Goal: Information Seeking & Learning: Learn about a topic

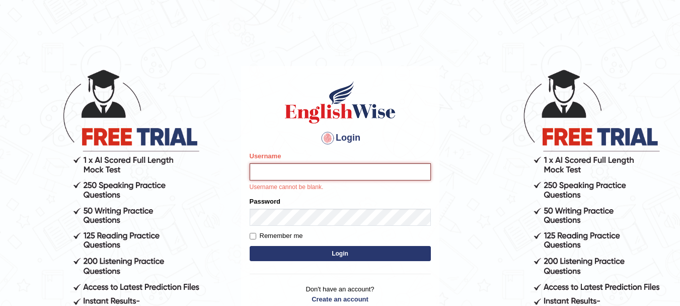
type input "Sangitam"
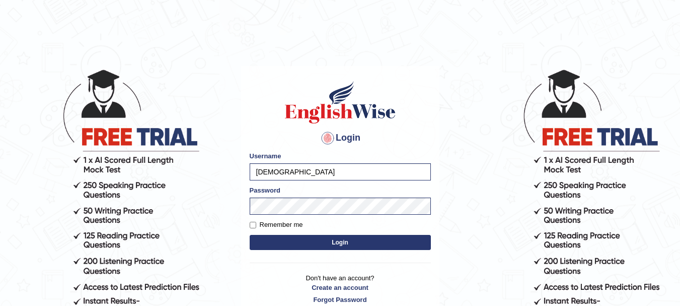
click at [318, 237] on button "Login" at bounding box center [340, 242] width 181 height 15
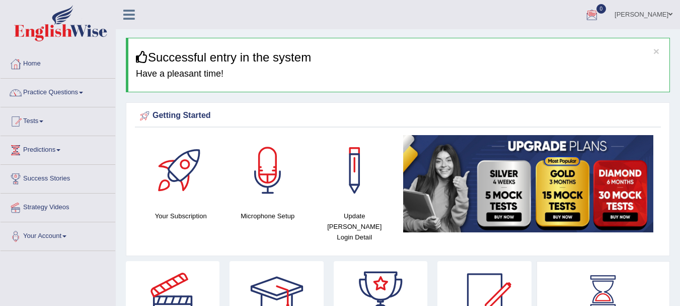
click at [62, 94] on link "Practice Questions" at bounding box center [58, 91] width 115 height 25
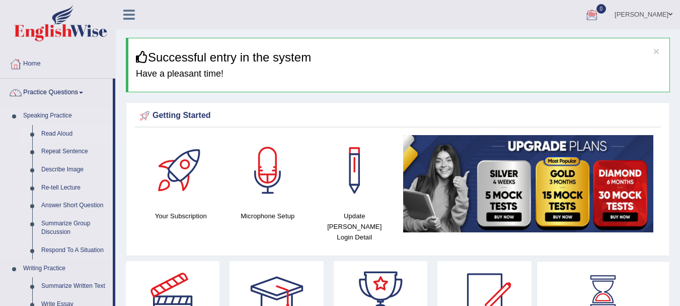
click at [62, 131] on link "Read Aloud" at bounding box center [75, 134] width 76 height 18
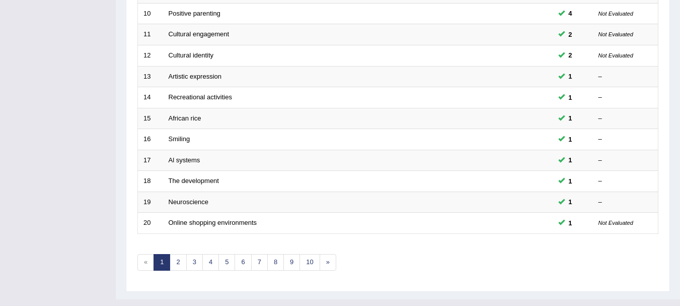
scroll to position [361, 0]
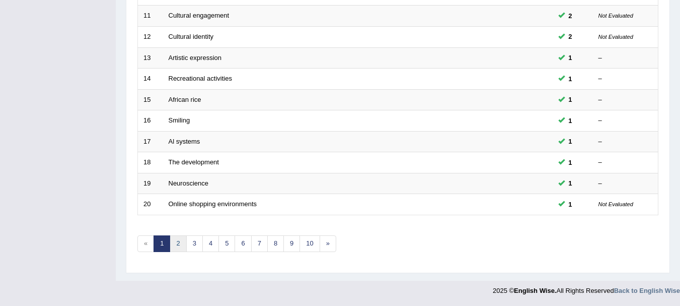
click at [178, 244] on link "2" at bounding box center [178, 243] width 17 height 17
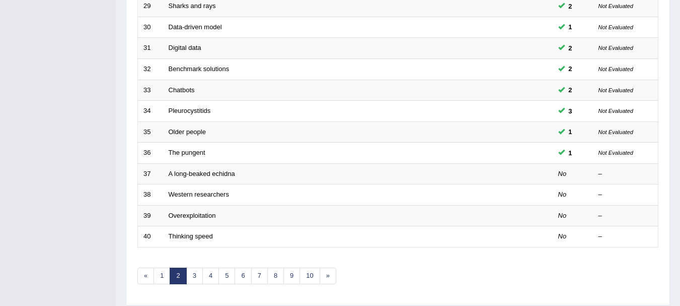
scroll to position [361, 0]
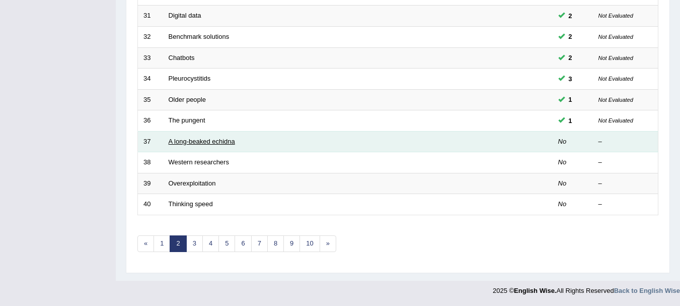
click at [205, 144] on link "A long-beaked echidna" at bounding box center [202, 141] width 66 height 8
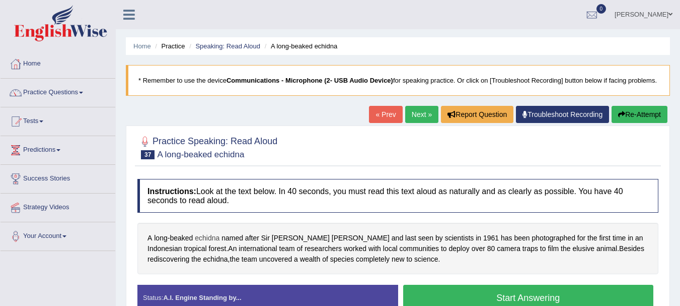
click at [208, 243] on span "echidna" at bounding box center [207, 238] width 25 height 11
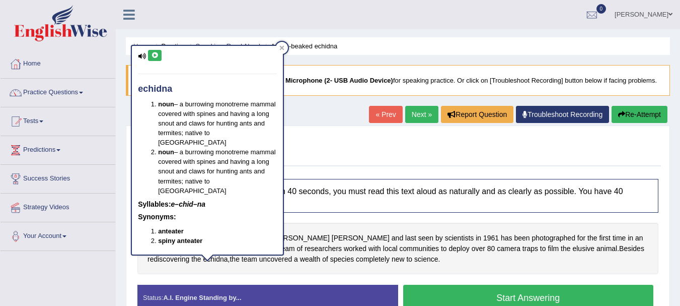
click at [156, 56] on icon at bounding box center [155, 55] width 8 height 6
click at [292, 157] on div at bounding box center [397, 146] width 521 height 31
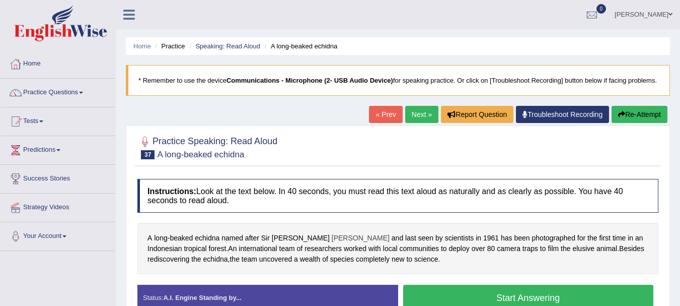
click at [332, 243] on span "[PERSON_NAME]" at bounding box center [361, 238] width 58 height 11
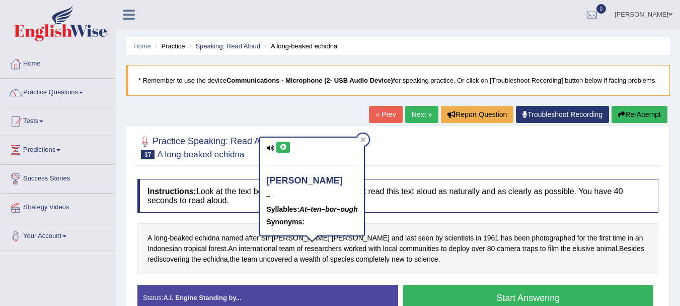
click at [281, 145] on icon at bounding box center [283, 147] width 8 height 6
click at [283, 144] on icon at bounding box center [283, 147] width 8 height 6
click at [481, 162] on div at bounding box center [397, 146] width 521 height 31
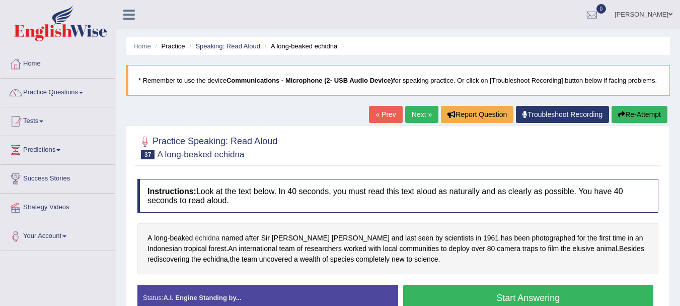
click at [199, 243] on span "echidna" at bounding box center [207, 238] width 25 height 11
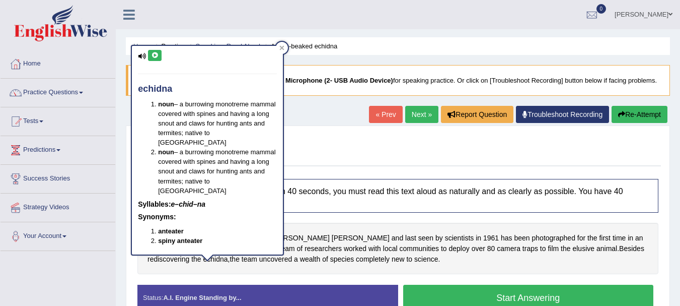
click at [158, 52] on icon at bounding box center [155, 55] width 8 height 6
click at [464, 154] on div at bounding box center [397, 146] width 521 height 31
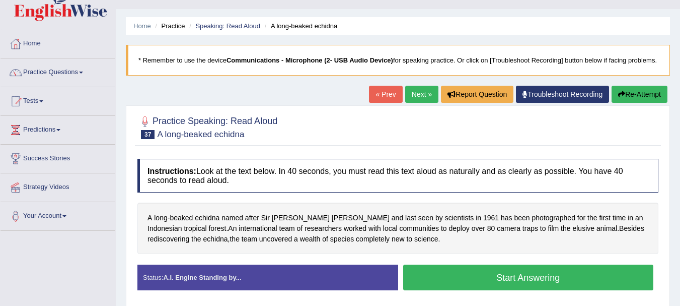
scroll to position [74, 0]
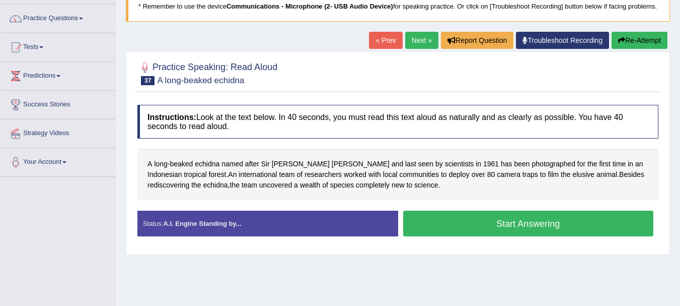
click at [473, 236] on button "Start Answering" at bounding box center [528, 223] width 251 height 26
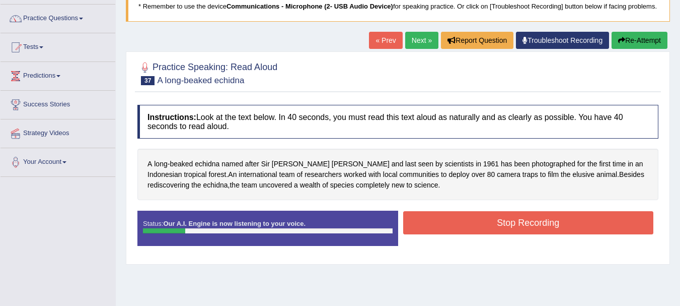
click at [640, 49] on button "Re-Attempt" at bounding box center [640, 40] width 56 height 17
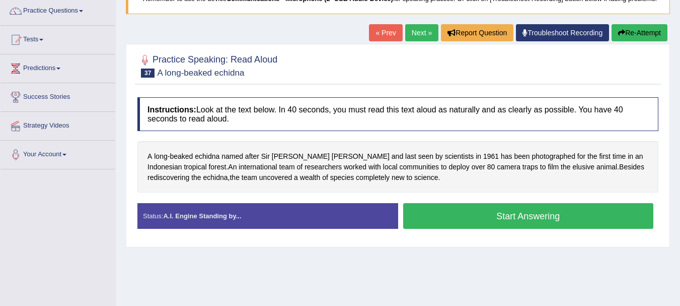
click at [537, 229] on button "Start Answering" at bounding box center [528, 216] width 251 height 26
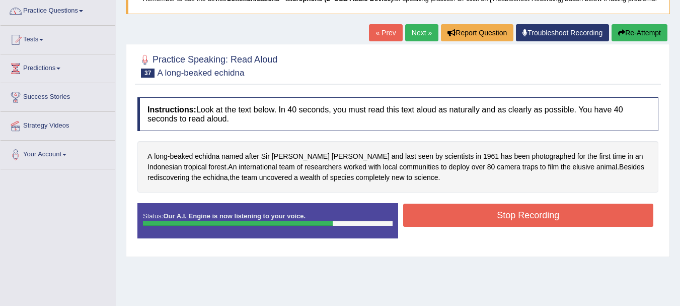
click at [489, 227] on button "Stop Recording" at bounding box center [528, 214] width 251 height 23
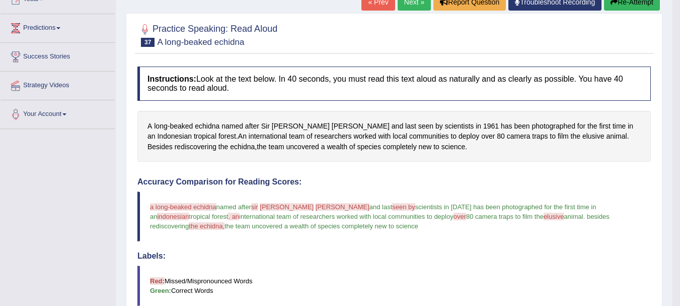
scroll to position [88, 0]
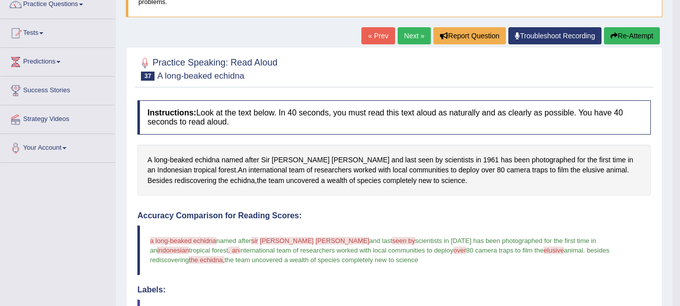
click at [652, 26] on div "Home Practice Speaking: Read Aloud A long-beaked echidna * Remember to use the …" at bounding box center [394, 248] width 557 height 672
click at [652, 33] on button "Re-Attempt" at bounding box center [632, 35] width 56 height 17
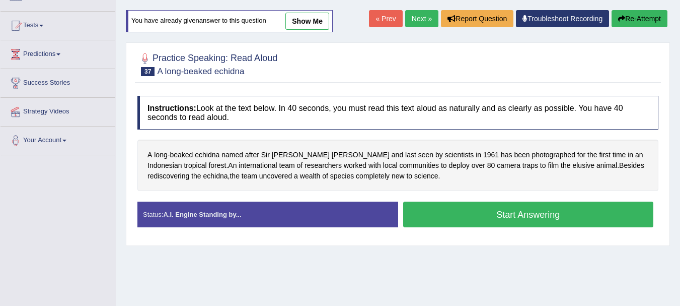
scroll to position [88, 0]
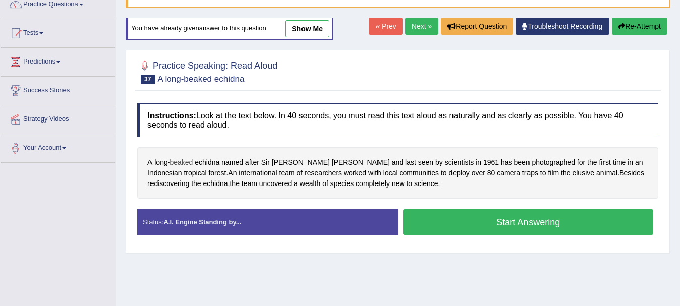
click at [177, 168] on span "beaked" at bounding box center [181, 162] width 23 height 11
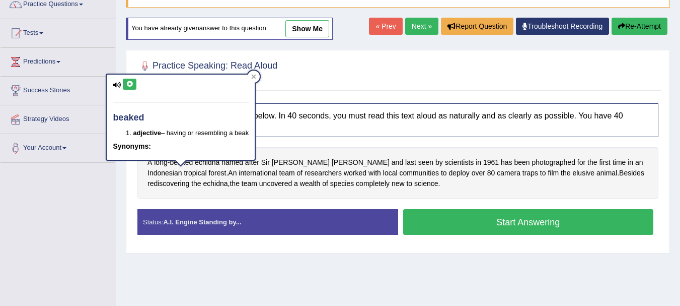
click at [129, 85] on icon at bounding box center [130, 84] width 8 height 6
click at [201, 209] on div "Instructions: Look at the text below. In 40 seconds, you must read this text al…" at bounding box center [398, 173] width 526 height 150
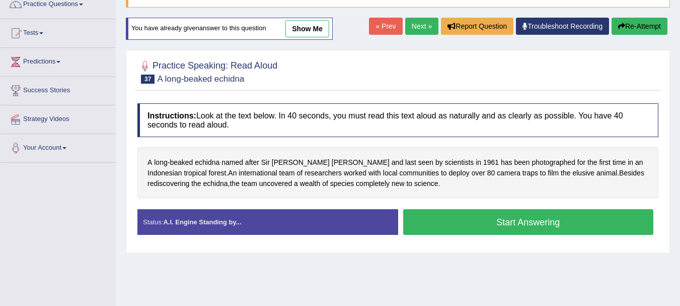
click at [475, 233] on button "Start Answering" at bounding box center [528, 222] width 251 height 26
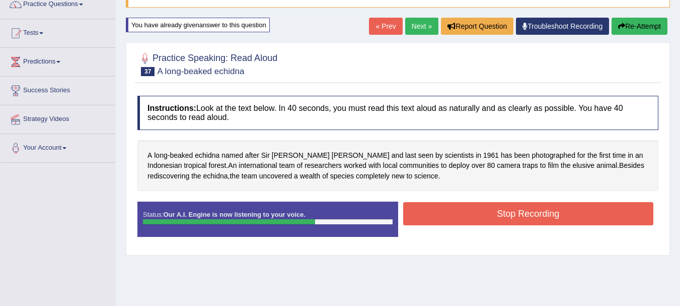
click at [459, 216] on button "Stop Recording" at bounding box center [528, 213] width 251 height 23
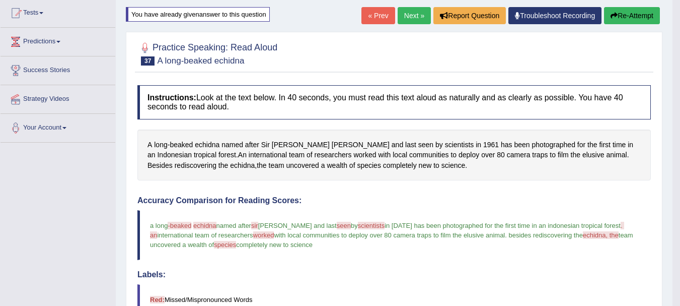
scroll to position [102, 0]
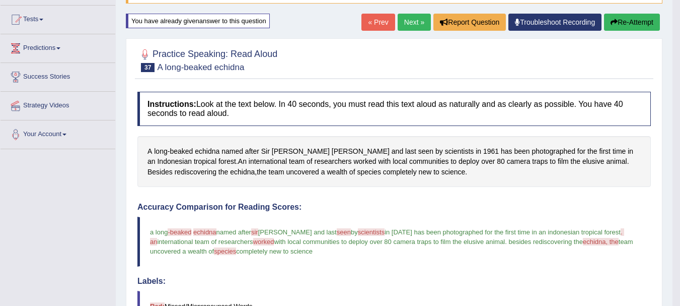
click at [403, 24] on link "Next »" at bounding box center [414, 22] width 33 height 17
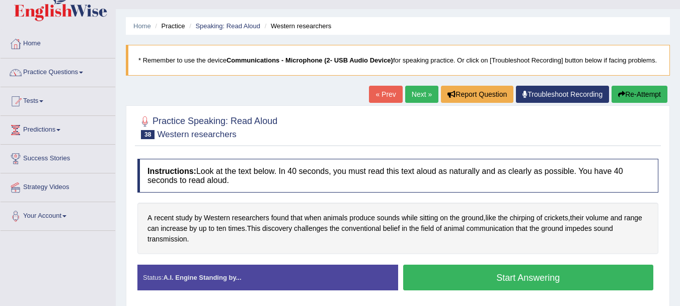
scroll to position [60, 0]
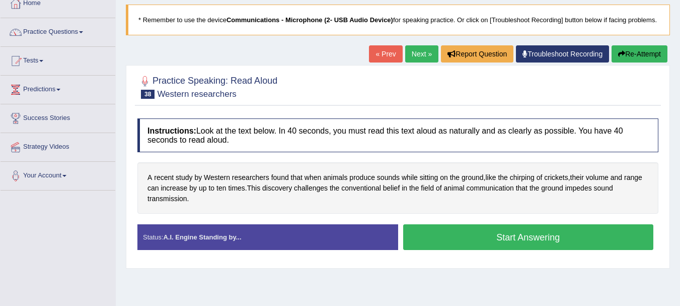
click at [531, 250] on button "Start Answering" at bounding box center [528, 237] width 251 height 26
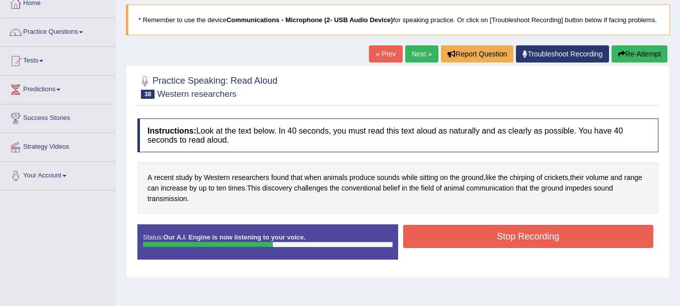
click at [505, 250] on div "Stop Recording" at bounding box center [528, 238] width 261 height 26
click at [507, 245] on button "Stop Recording" at bounding box center [528, 236] width 251 height 23
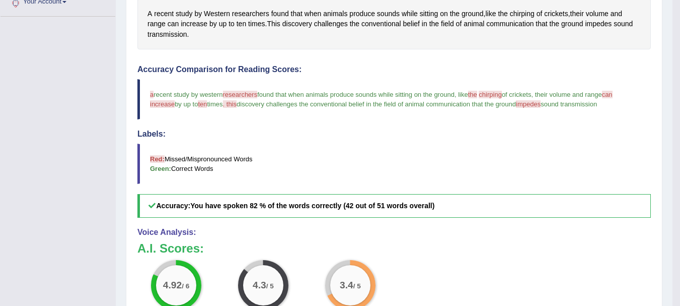
scroll to position [194, 0]
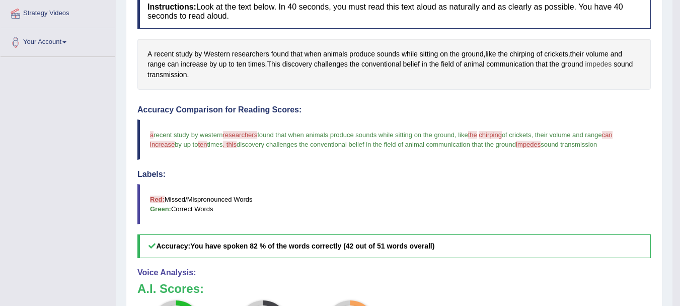
click at [599, 61] on span "impedes" at bounding box center [598, 64] width 27 height 11
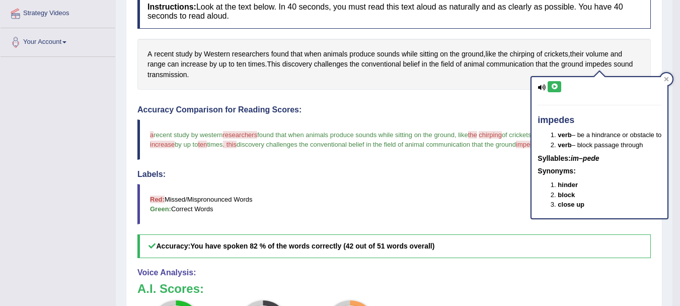
click at [556, 86] on icon at bounding box center [555, 87] width 8 height 6
click at [513, 102] on div "Instructions: Look at the text below. In 40 seconds, you must read this text al…" at bounding box center [394, 222] width 519 height 466
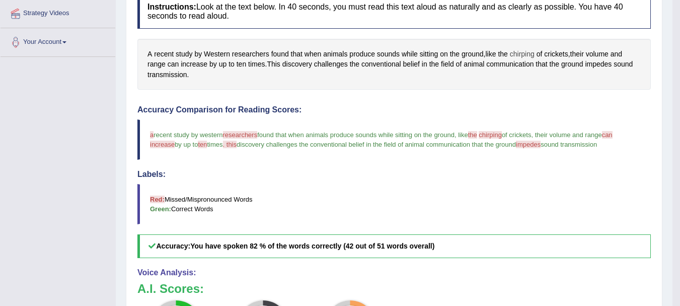
click at [523, 53] on span "chirping" at bounding box center [522, 54] width 25 height 11
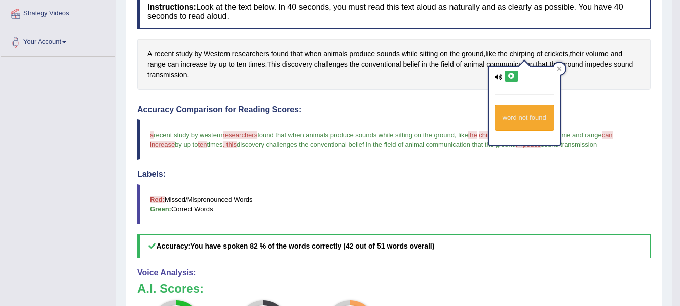
click at [512, 74] on icon at bounding box center [512, 76] width 8 height 6
click at [569, 104] on div "Instructions: Look at the text below. In 40 seconds, you must read this text al…" at bounding box center [394, 222] width 519 height 466
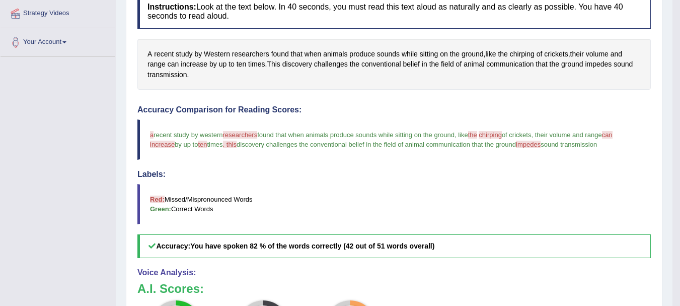
click at [252, 133] on span "researchers" at bounding box center [240, 135] width 35 height 8
click at [257, 53] on span "researchers" at bounding box center [250, 54] width 37 height 11
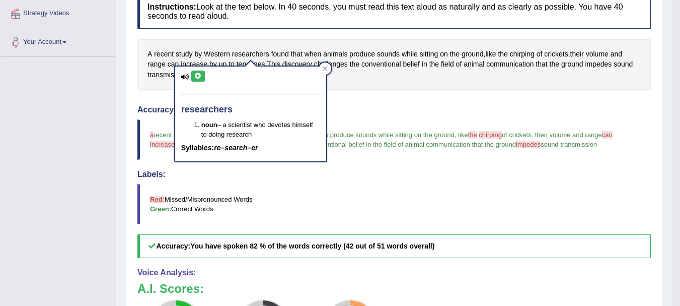
click at [199, 73] on icon at bounding box center [198, 76] width 8 height 6
click at [338, 184] on blockquote "Red: Missed/Mispronounced Words Green: Correct Words" at bounding box center [394, 204] width 514 height 40
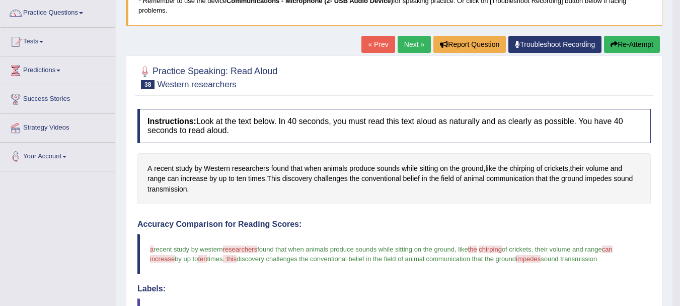
scroll to position [59, 0]
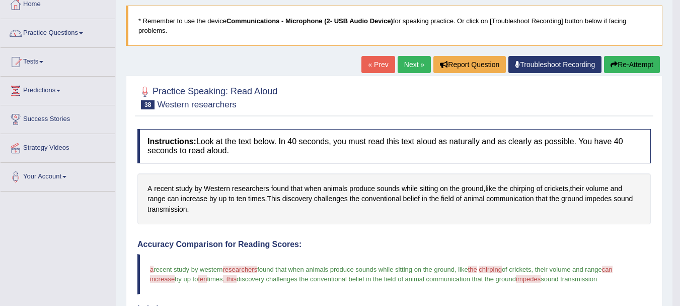
click at [405, 61] on link "Next »" at bounding box center [414, 64] width 33 height 17
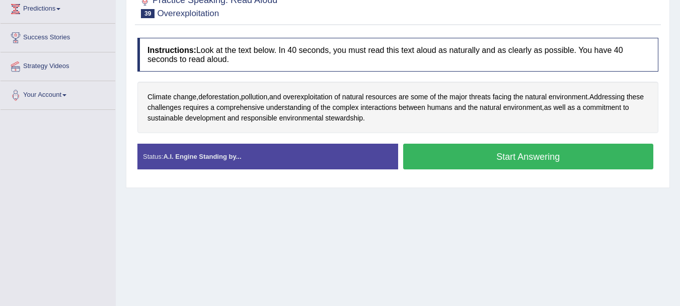
scroll to position [168, 0]
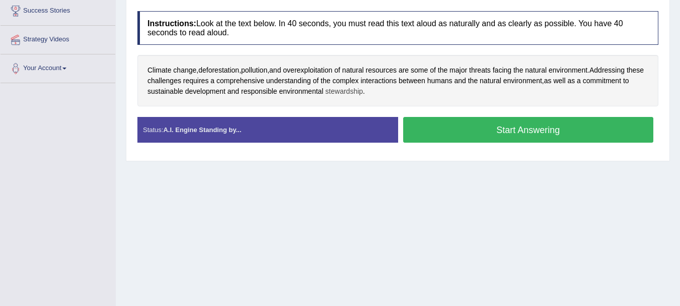
click at [361, 97] on span "stewardship" at bounding box center [344, 91] width 38 height 11
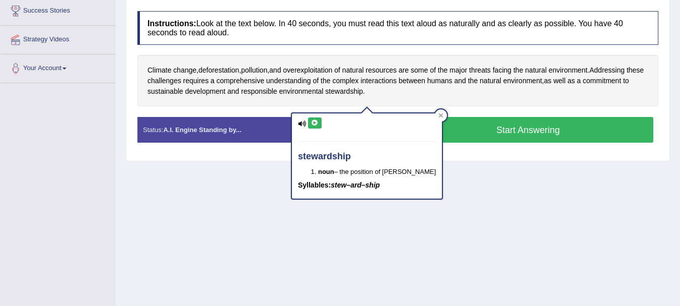
click at [313, 124] on icon at bounding box center [315, 123] width 8 height 6
click at [436, 124] on div "Instructions: Look at the text below. In 40 seconds, you must read this text al…" at bounding box center [398, 81] width 526 height 150
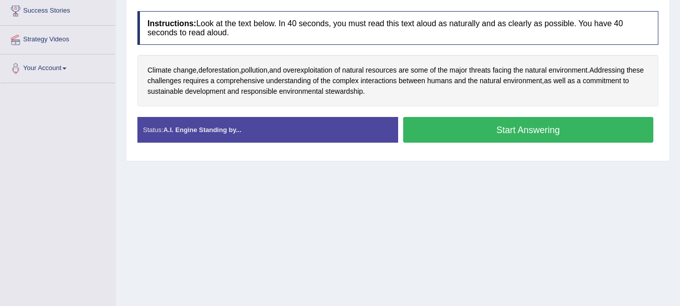
click at [477, 142] on button "Start Answering" at bounding box center [528, 130] width 251 height 26
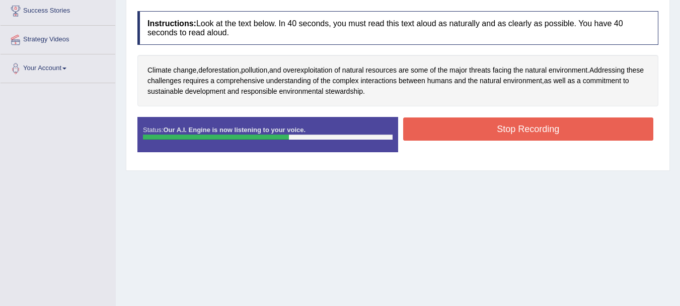
click at [449, 140] on button "Stop Recording" at bounding box center [528, 128] width 251 height 23
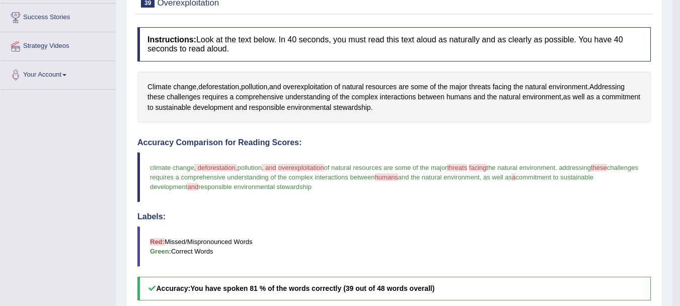
scroll to position [121, 0]
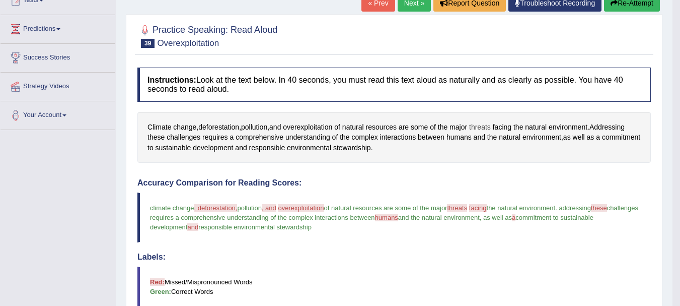
click at [481, 125] on span "threats" at bounding box center [480, 127] width 22 height 11
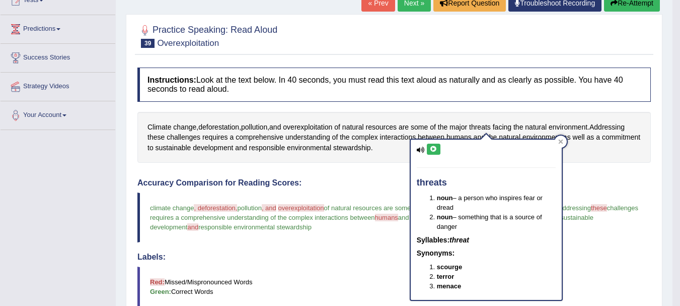
click at [436, 149] on icon at bounding box center [434, 149] width 8 height 6
click at [607, 159] on div "Climate change , deforestation , pollution , and overexploitation of natural re…" at bounding box center [394, 137] width 514 height 51
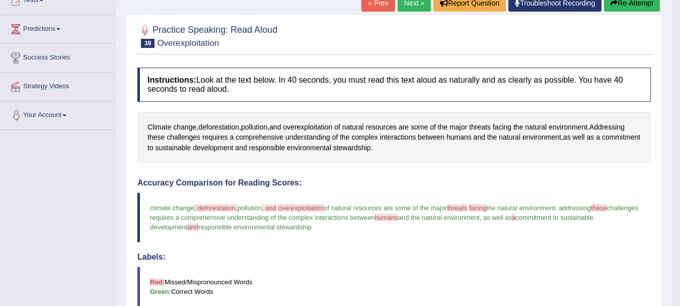
click at [633, 7] on button "Re-Attempt" at bounding box center [632, 2] width 56 height 17
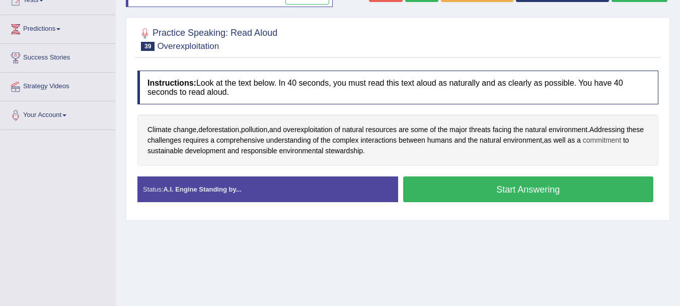
scroll to position [121, 0]
click at [425, 191] on button "Start Answering" at bounding box center [528, 189] width 251 height 26
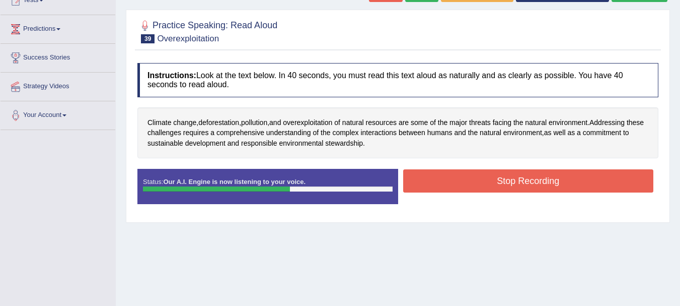
click at [452, 185] on button "Stop Recording" at bounding box center [528, 180] width 251 height 23
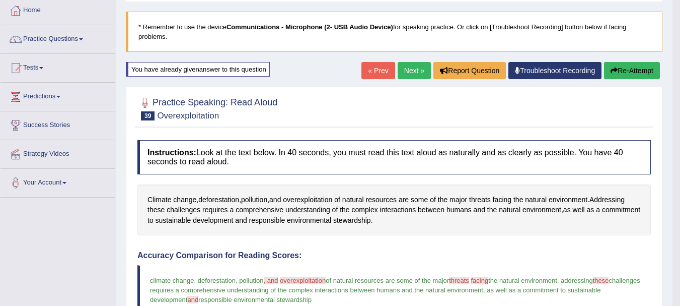
scroll to position [27, 0]
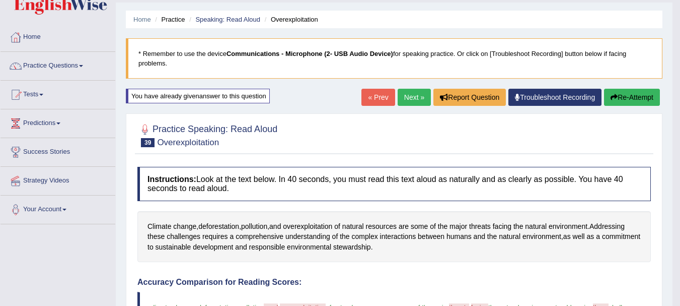
click at [411, 94] on link "Next »" at bounding box center [414, 97] width 33 height 17
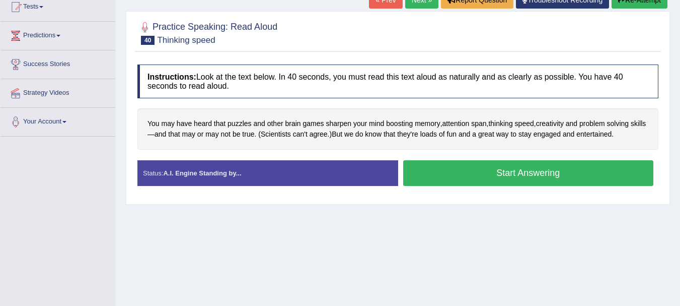
scroll to position [134, 0]
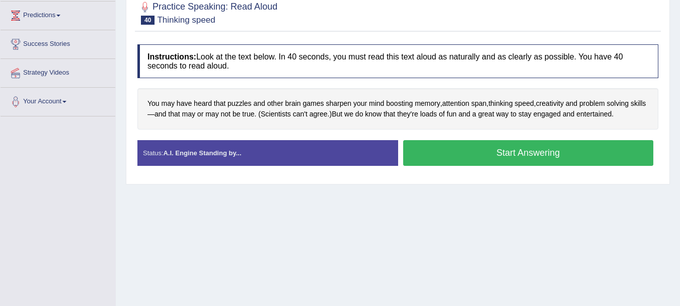
click at [529, 161] on button "Start Answering" at bounding box center [528, 153] width 251 height 26
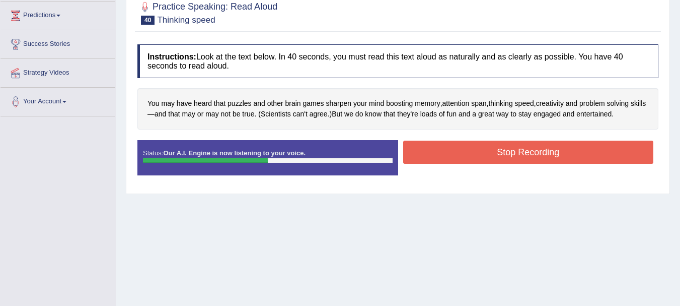
click at [552, 157] on button "Stop Recording" at bounding box center [528, 151] width 251 height 23
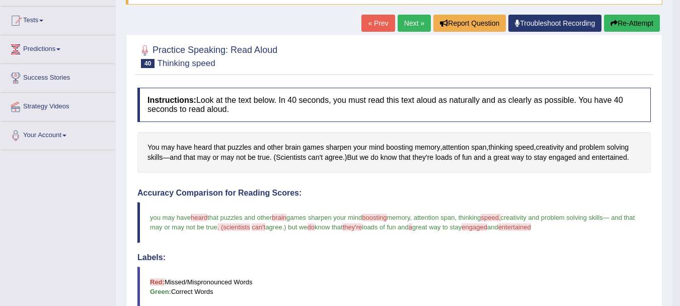
scroll to position [14, 0]
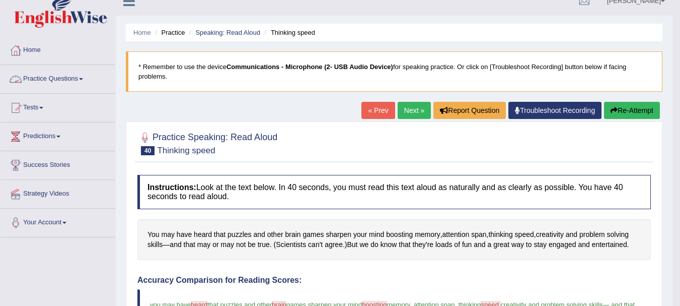
click at [33, 79] on link "Practice Questions" at bounding box center [58, 77] width 115 height 25
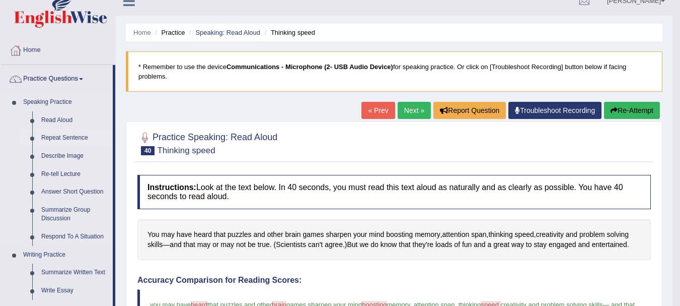
click at [43, 141] on link "Repeat Sentence" at bounding box center [75, 138] width 76 height 18
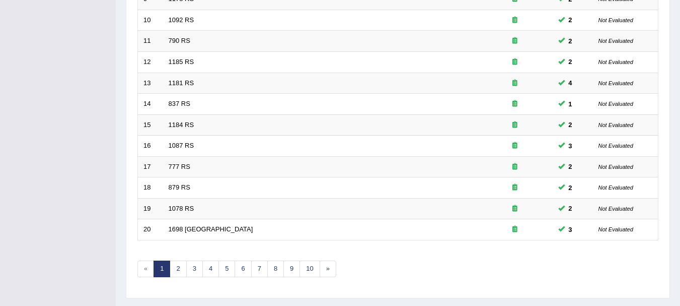
scroll to position [361, 0]
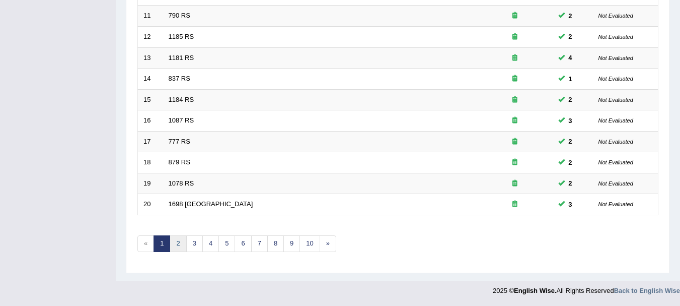
click at [177, 247] on link "2" at bounding box center [178, 243] width 17 height 17
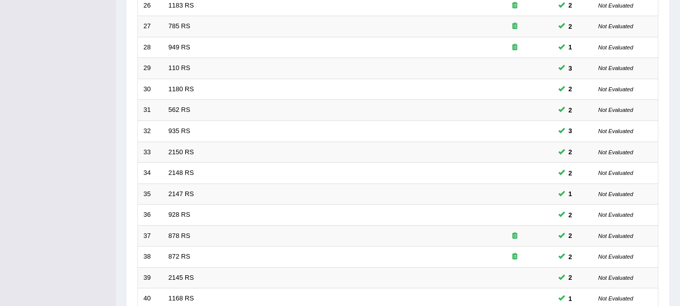
scroll to position [254, 0]
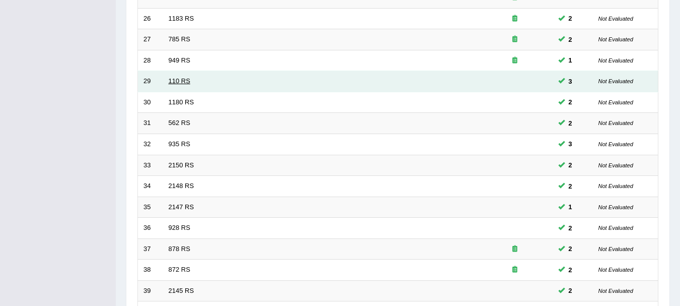
click at [182, 80] on link "110 RS" at bounding box center [180, 81] width 22 height 8
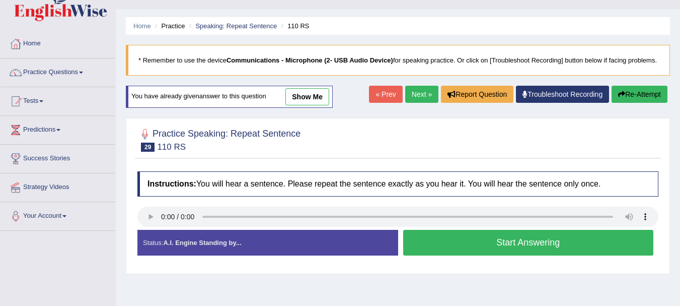
scroll to position [81, 0]
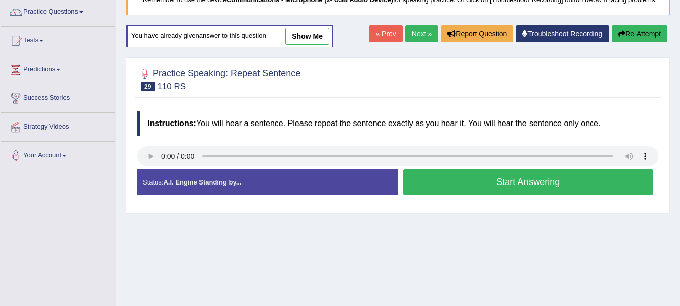
click at [426, 195] on button "Start Answering" at bounding box center [528, 182] width 251 height 26
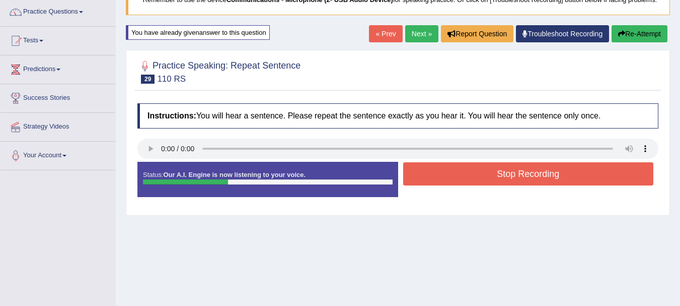
click at [465, 185] on button "Stop Recording" at bounding box center [528, 173] width 251 height 23
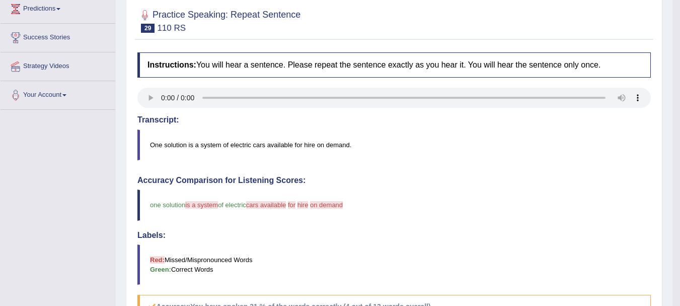
scroll to position [114, 0]
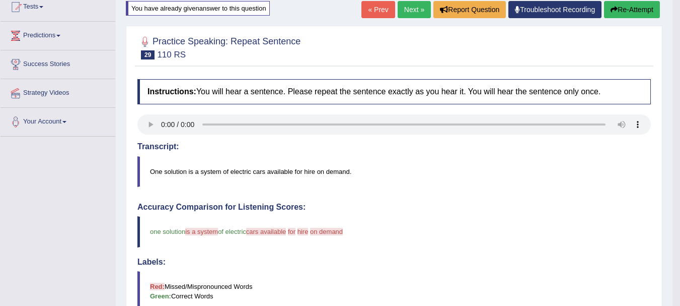
click at [621, 6] on button "Re-Attempt" at bounding box center [632, 9] width 56 height 17
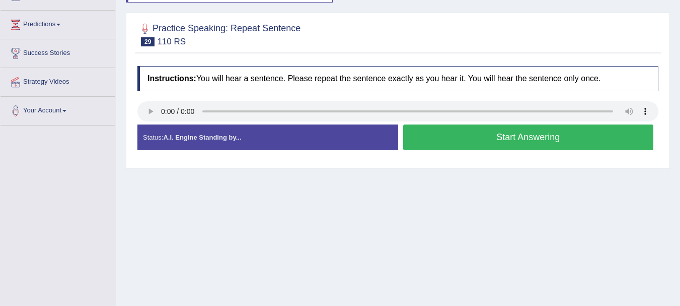
scroll to position [114, 0]
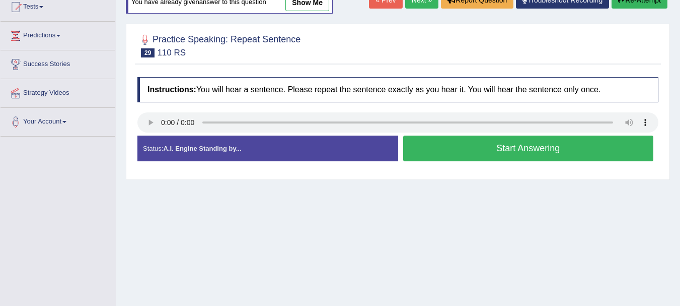
click at [410, 231] on div "Home Practice Speaking: Repeat Sentence 110 RS * Remember to use the device Com…" at bounding box center [398, 137] width 564 height 503
click at [461, 266] on div "Home Practice Speaking: Repeat Sentence 110 RS * Remember to use the device Com…" at bounding box center [398, 137] width 564 height 503
click at [392, 249] on div "Home Practice Speaking: Repeat Sentence 110 RS * Remember to use the device Com…" at bounding box center [398, 137] width 564 height 503
click at [443, 161] on button "Start Answering" at bounding box center [528, 148] width 251 height 26
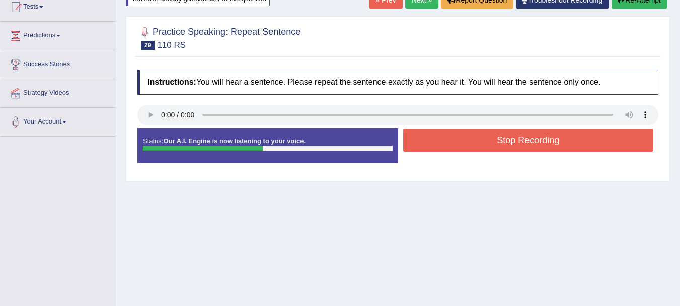
click at [409, 152] on button "Stop Recording" at bounding box center [528, 139] width 251 height 23
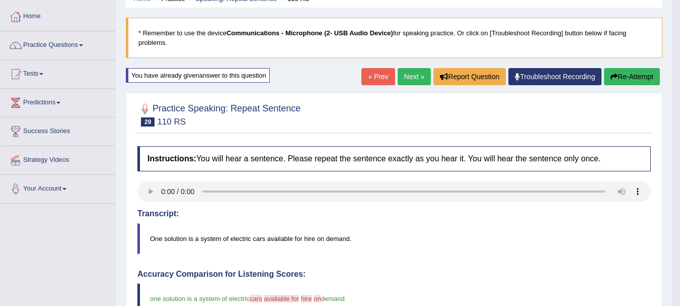
scroll to position [0, 0]
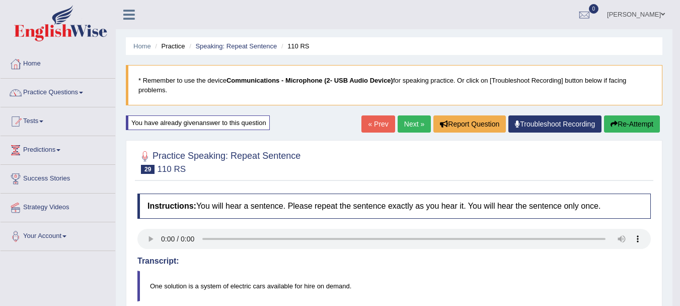
click at [406, 119] on link "Next »" at bounding box center [414, 123] width 33 height 17
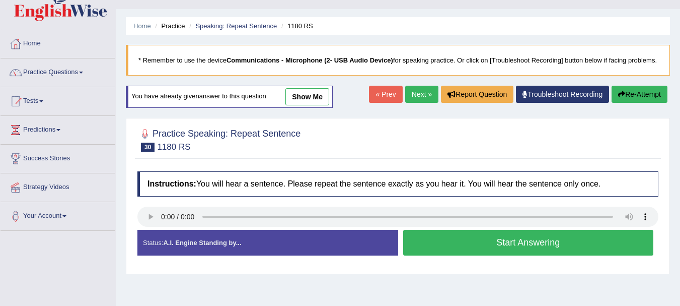
scroll to position [74, 0]
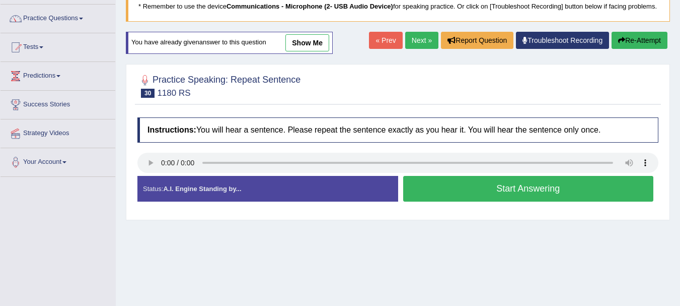
click at [429, 201] on button "Start Answering" at bounding box center [528, 189] width 251 height 26
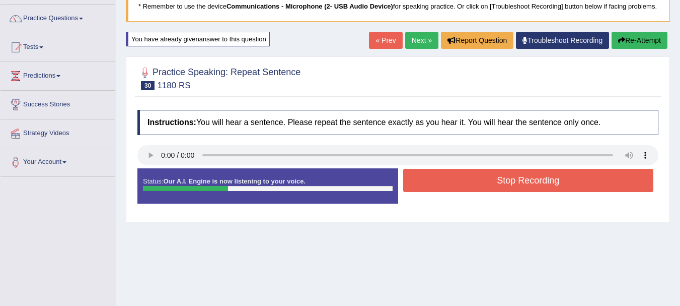
click at [419, 190] on button "Stop Recording" at bounding box center [528, 180] width 251 height 23
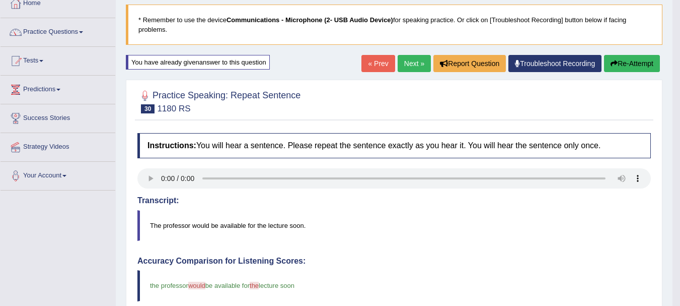
scroll to position [0, 0]
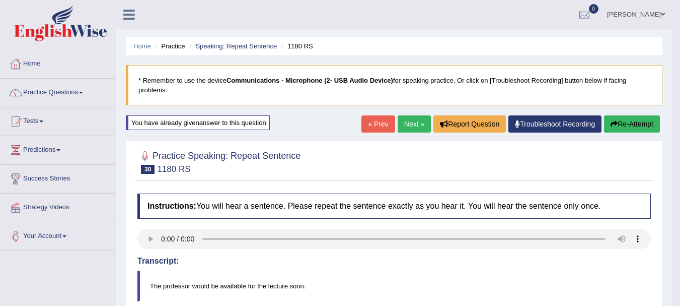
click at [417, 121] on link "Next »" at bounding box center [414, 123] width 33 height 17
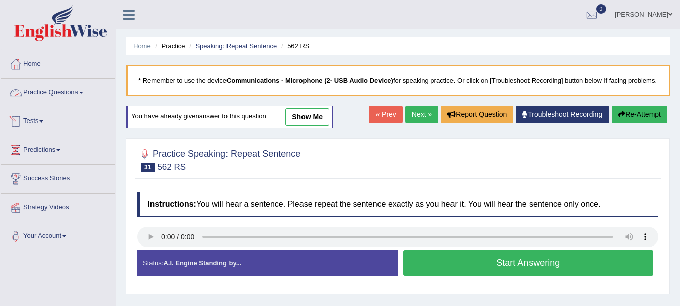
click at [45, 97] on link "Practice Questions" at bounding box center [58, 91] width 115 height 25
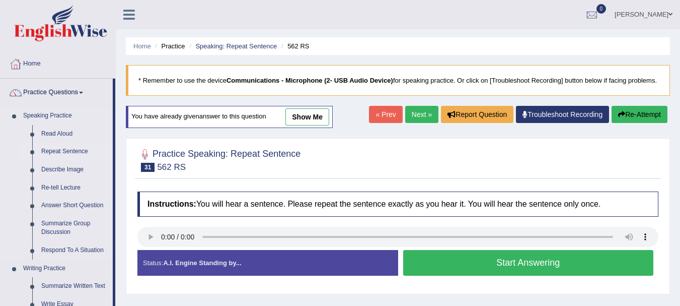
click at [64, 145] on link "Repeat Sentence" at bounding box center [75, 151] width 76 height 18
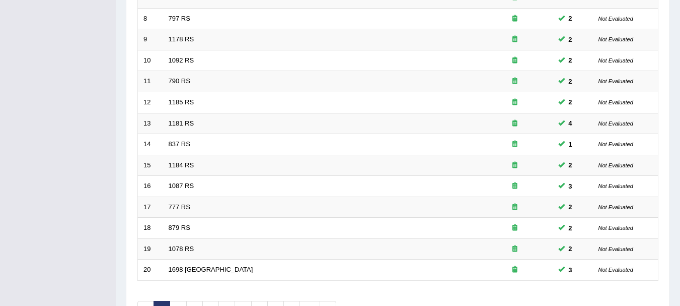
scroll to position [361, 0]
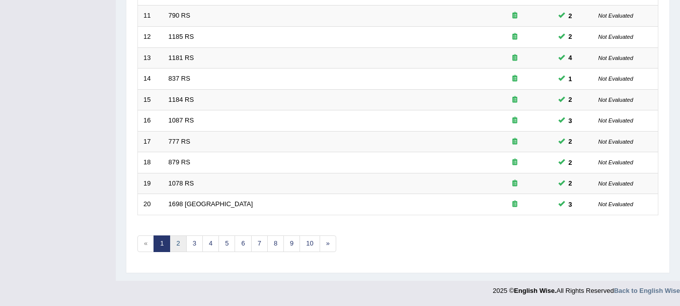
click at [179, 242] on link "2" at bounding box center [178, 243] width 17 height 17
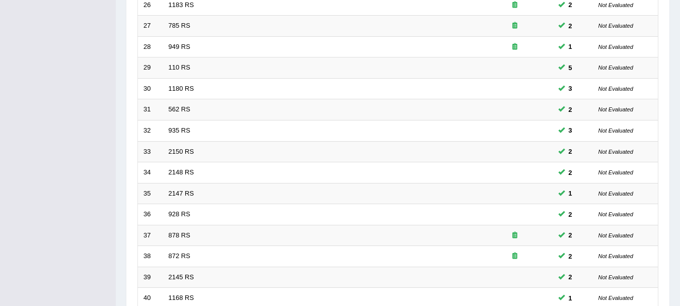
scroll to position [361, 0]
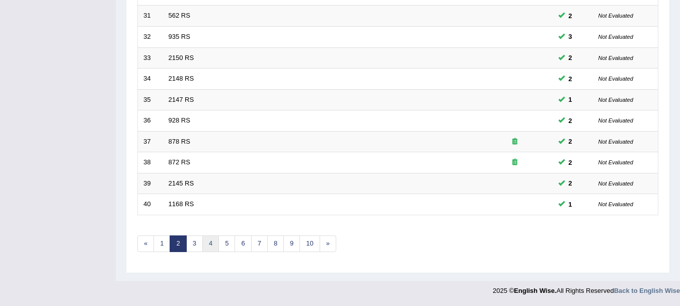
click at [213, 239] on link "4" at bounding box center [210, 243] width 17 height 17
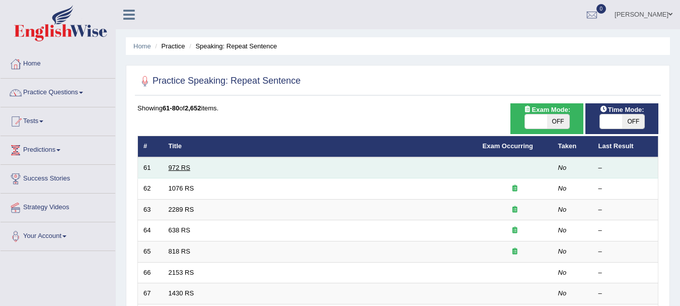
click at [177, 164] on link "972 RS" at bounding box center [180, 168] width 22 height 8
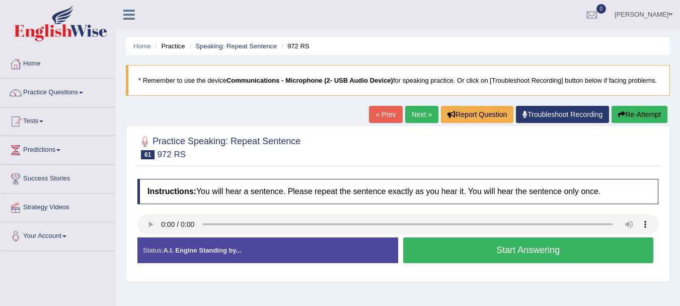
click at [441, 258] on button "Start Answering" at bounding box center [528, 250] width 251 height 26
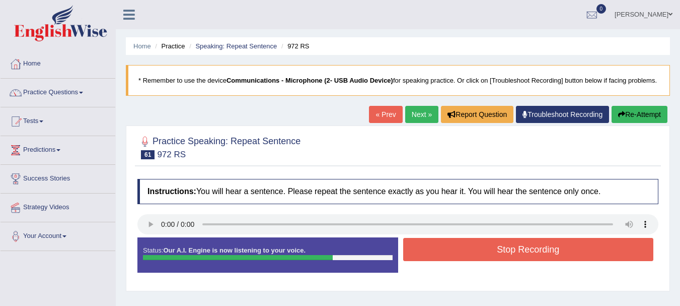
click at [641, 120] on button "Re-Attempt" at bounding box center [640, 114] width 56 height 17
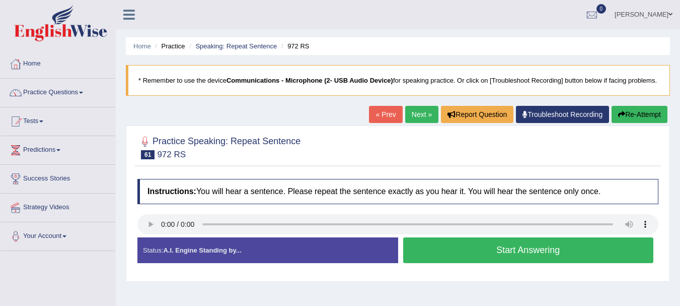
click at [449, 258] on button "Start Answering" at bounding box center [528, 250] width 251 height 26
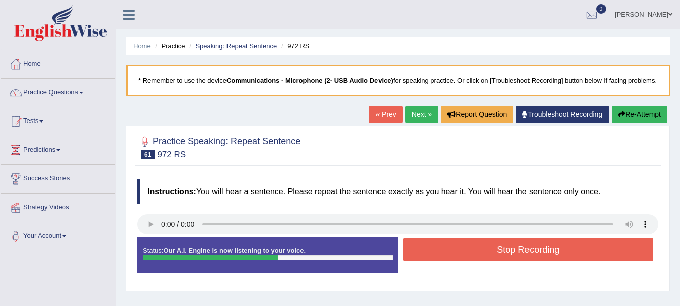
click at [651, 123] on button "Re-Attempt" at bounding box center [640, 114] width 56 height 17
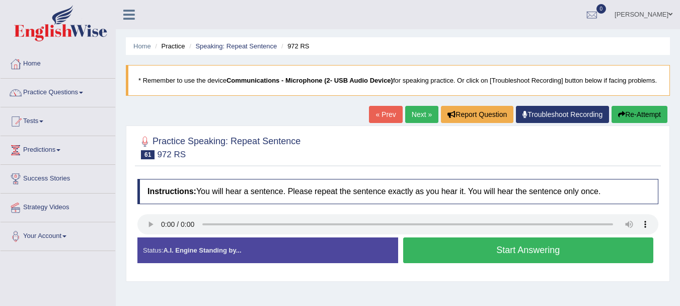
click at [460, 254] on button "Start Answering" at bounding box center [528, 250] width 251 height 26
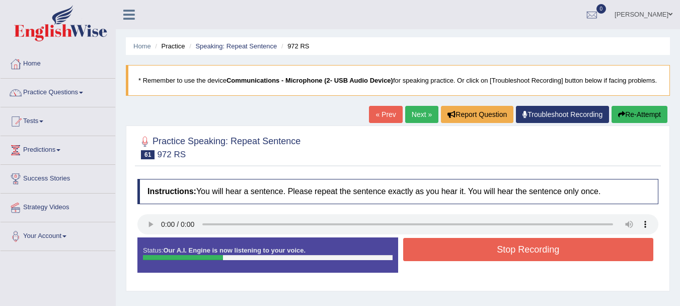
click at [489, 255] on button "Stop Recording" at bounding box center [528, 249] width 251 height 23
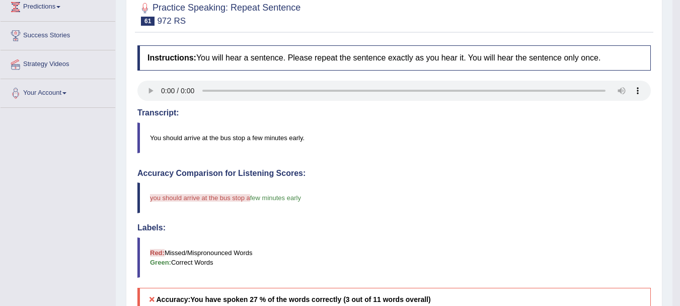
scroll to position [103, 0]
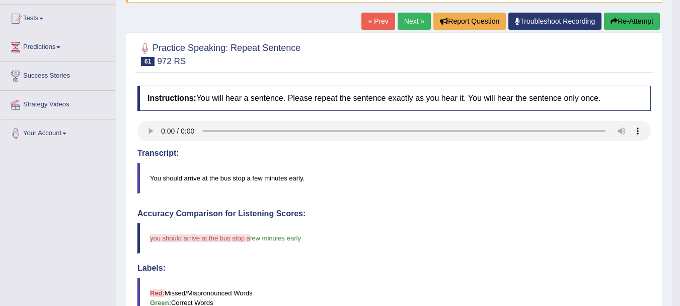
click at [621, 20] on button "Re-Attempt" at bounding box center [632, 21] width 56 height 17
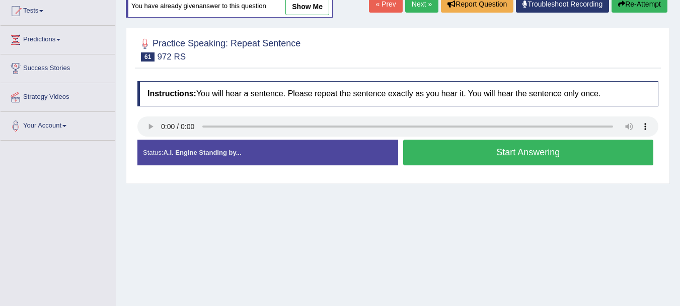
scroll to position [110, 0]
click at [445, 165] on button "Start Answering" at bounding box center [528, 152] width 251 height 26
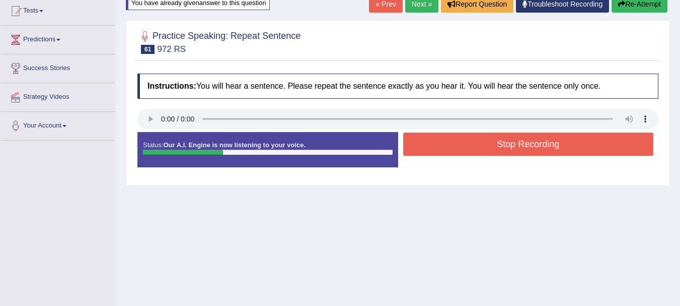
click at [460, 156] on button "Stop Recording" at bounding box center [528, 143] width 251 height 23
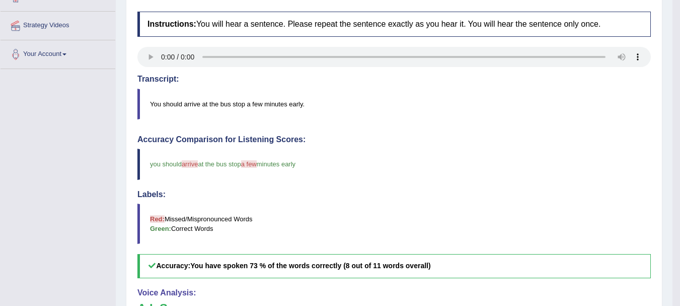
scroll to position [108, 0]
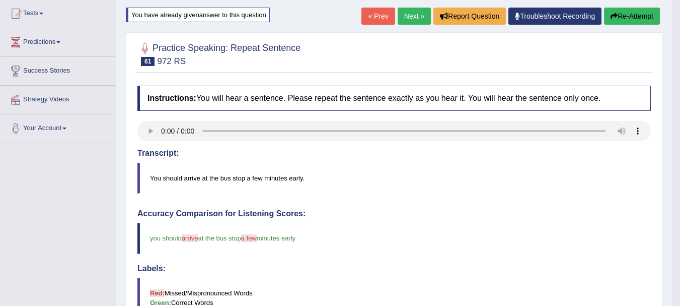
click at [403, 18] on link "Next »" at bounding box center [414, 16] width 33 height 17
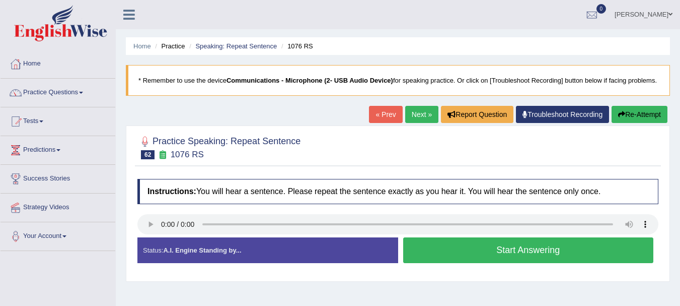
click at [460, 262] on button "Start Answering" at bounding box center [528, 250] width 251 height 26
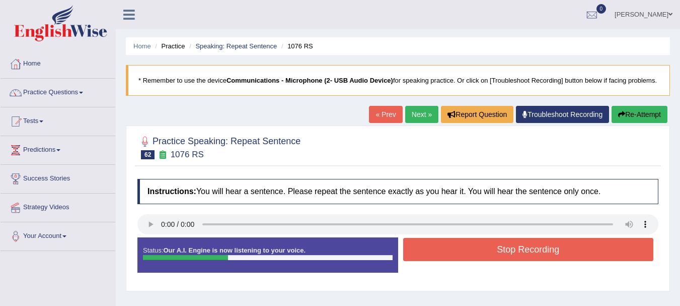
click at [454, 260] on button "Stop Recording" at bounding box center [528, 249] width 251 height 23
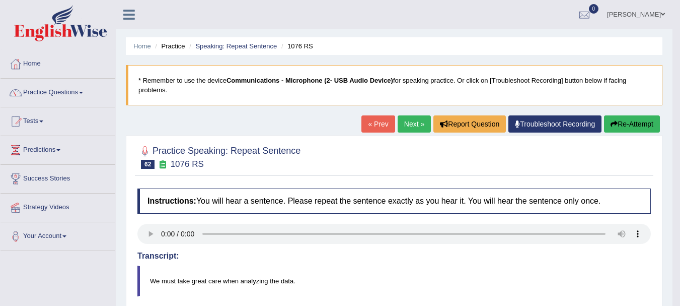
click at [618, 118] on button "Re-Attempt" at bounding box center [632, 123] width 56 height 17
